Goal: Transaction & Acquisition: Book appointment/travel/reservation

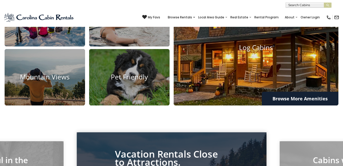
scroll to position [383, 0]
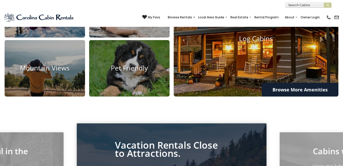
click at [254, 92] on img at bounding box center [255, 38] width 181 height 127
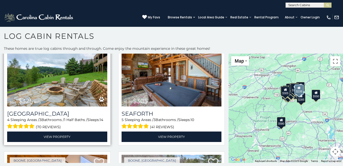
scroll to position [1531, 0]
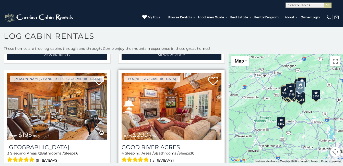
scroll to position [2077, 0]
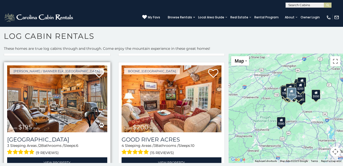
click at [58, 107] on img at bounding box center [57, 98] width 100 height 67
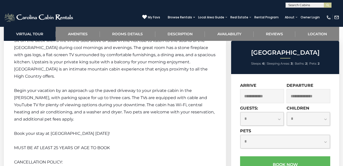
scroll to position [714, 0]
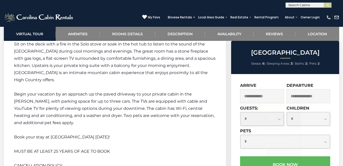
click at [268, 96] on input "text" at bounding box center [262, 96] width 44 height 14
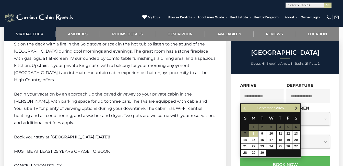
click at [294, 108] on span "Next" at bounding box center [296, 108] width 4 height 4
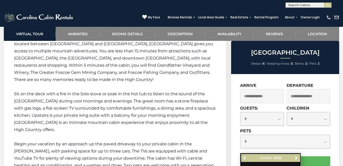
scroll to position [663, 0]
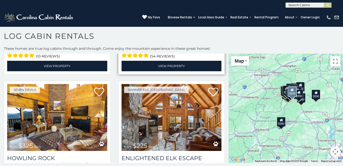
scroll to position [842, 0]
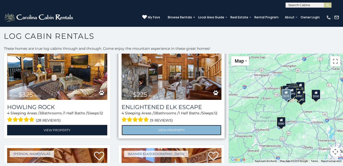
click at [158, 125] on link "View Property" at bounding box center [171, 130] width 100 height 10
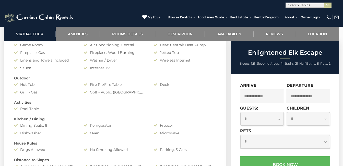
scroll to position [383, 0]
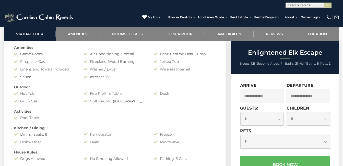
click at [265, 94] on input "text" at bounding box center [262, 96] width 44 height 14
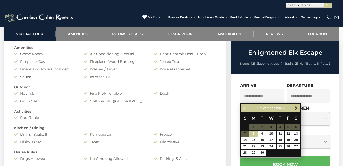
click at [295, 108] on span "Next" at bounding box center [296, 108] width 4 height 4
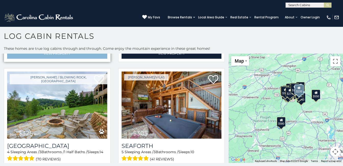
scroll to position [1505, 0]
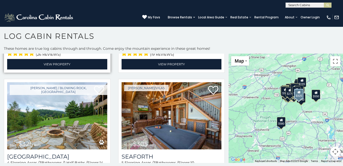
scroll to position [1388, 0]
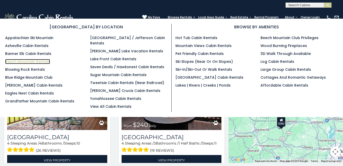
click at [35, 60] on link "Beech Mountain Rentals" at bounding box center [27, 61] width 45 height 5
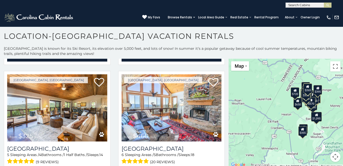
scroll to position [0, 0]
click at [316, 7] on input "text" at bounding box center [307, 5] width 45 height 5
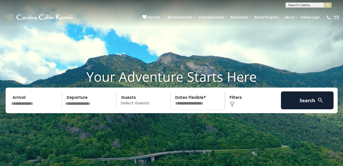
click at [154, 109] on p "Select Guests" at bounding box center [144, 100] width 53 height 18
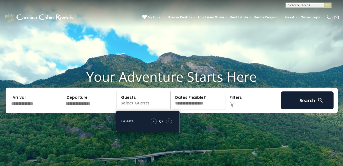
click at [167, 124] on div "+" at bounding box center [169, 121] width 6 height 6
click at [168, 124] on div "+" at bounding box center [169, 121] width 6 height 6
click at [168, 123] on span "+" at bounding box center [169, 120] width 2 height 5
click at [169, 123] on span "+" at bounding box center [169, 120] width 2 height 5
click at [296, 84] on h1 "Your Adventure Starts Here" at bounding box center [171, 77] width 335 height 16
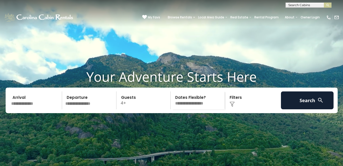
click at [230, 107] on div "Click to Choose" at bounding box center [252, 100] width 53 height 18
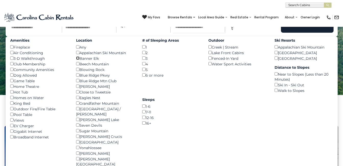
scroll to position [51, 0]
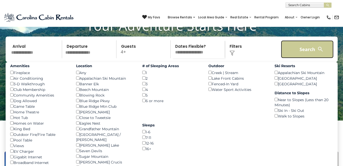
click at [319, 58] on button "Search" at bounding box center [307, 49] width 53 height 18
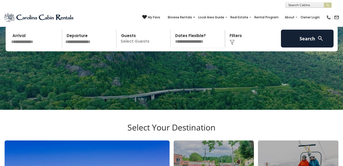
scroll to position [26, 0]
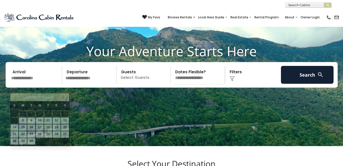
click at [39, 82] on input "text" at bounding box center [35, 75] width 53 height 18
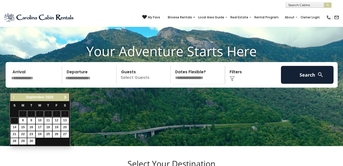
click at [66, 97] on span "Next" at bounding box center [65, 97] width 4 height 4
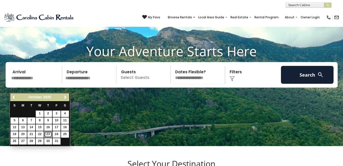
click at [49, 133] on link "23" at bounding box center [48, 134] width 8 height 6
type input "********"
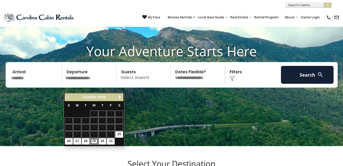
click at [95, 140] on link "29" at bounding box center [94, 141] width 8 height 6
type input "********"
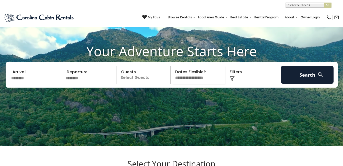
click at [161, 84] on p "Select Guests" at bounding box center [144, 75] width 53 height 18
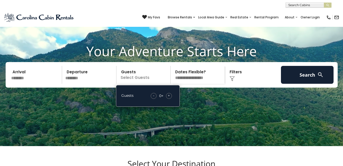
click at [168, 98] on span "+" at bounding box center [169, 95] width 2 height 5
click at [169, 98] on span "+" at bounding box center [169, 95] width 2 height 5
click at [210, 84] on select "**********" at bounding box center [198, 75] width 53 height 18
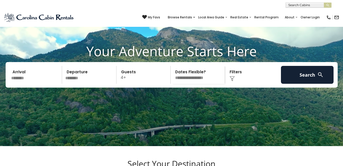
select select "*"
click at [172, 74] on select "**********" at bounding box center [198, 75] width 53 height 18
click at [233, 81] on img at bounding box center [231, 78] width 5 height 5
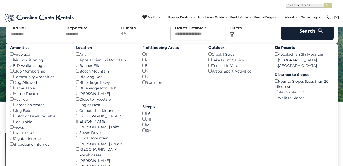
scroll to position [77, 0]
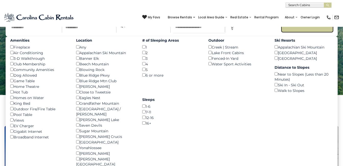
click at [313, 33] on button "Search" at bounding box center [307, 24] width 53 height 18
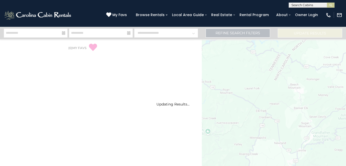
select select "*"
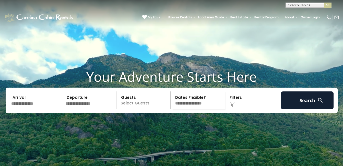
select select "*"
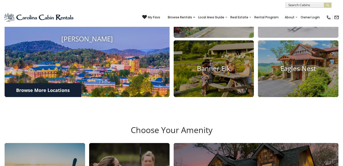
scroll to position [230, 0]
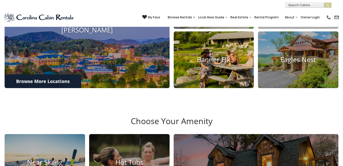
click at [218, 64] on h4 "Banner Elk" at bounding box center [213, 60] width 80 height 8
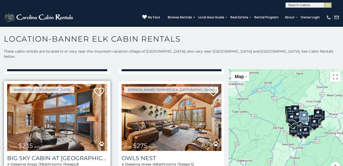
scroll to position [1276, 0]
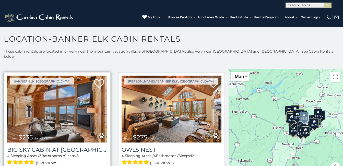
click at [71, 103] on img at bounding box center [57, 109] width 100 height 67
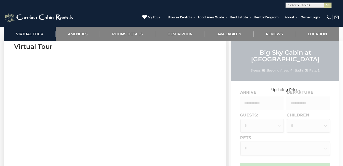
scroll to position [230, 0]
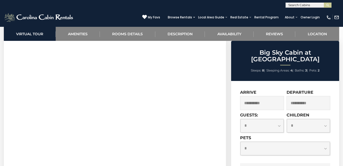
click at [279, 119] on select "**********" at bounding box center [261, 126] width 43 height 14
select select "*"
click at [240, 119] on select "**********" at bounding box center [261, 126] width 43 height 14
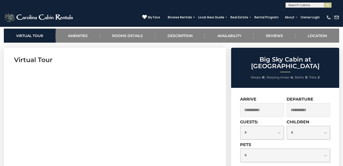
scroll to position [226, 0]
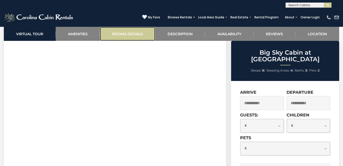
click at [126, 36] on link "Rooms Details" at bounding box center [127, 34] width 55 height 14
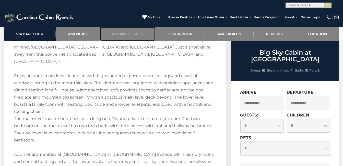
scroll to position [770, 0]
